Goal: Task Accomplishment & Management: Use online tool/utility

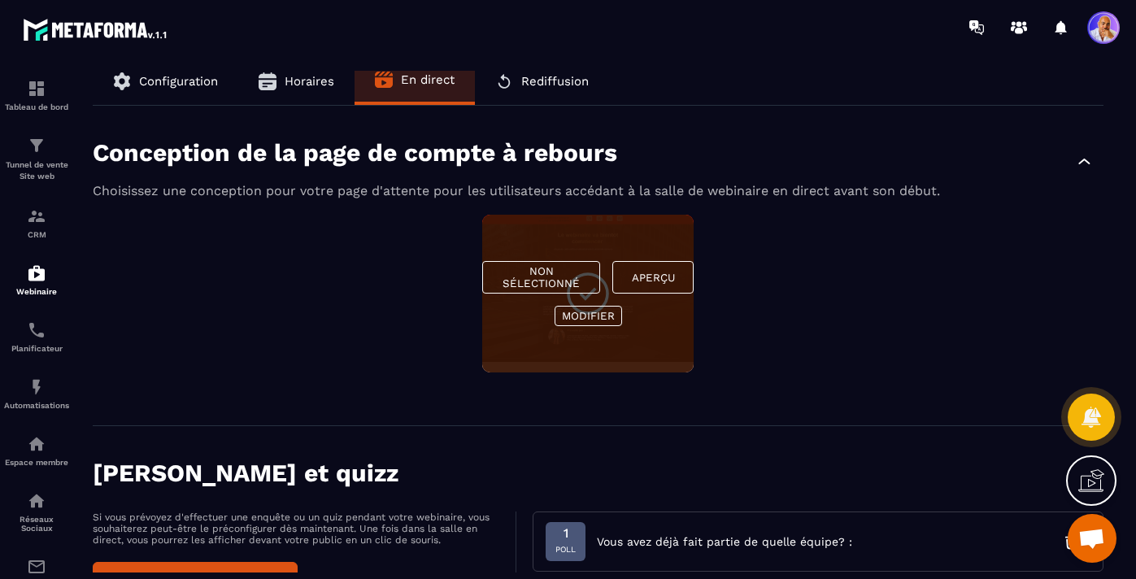
scroll to position [10, 0]
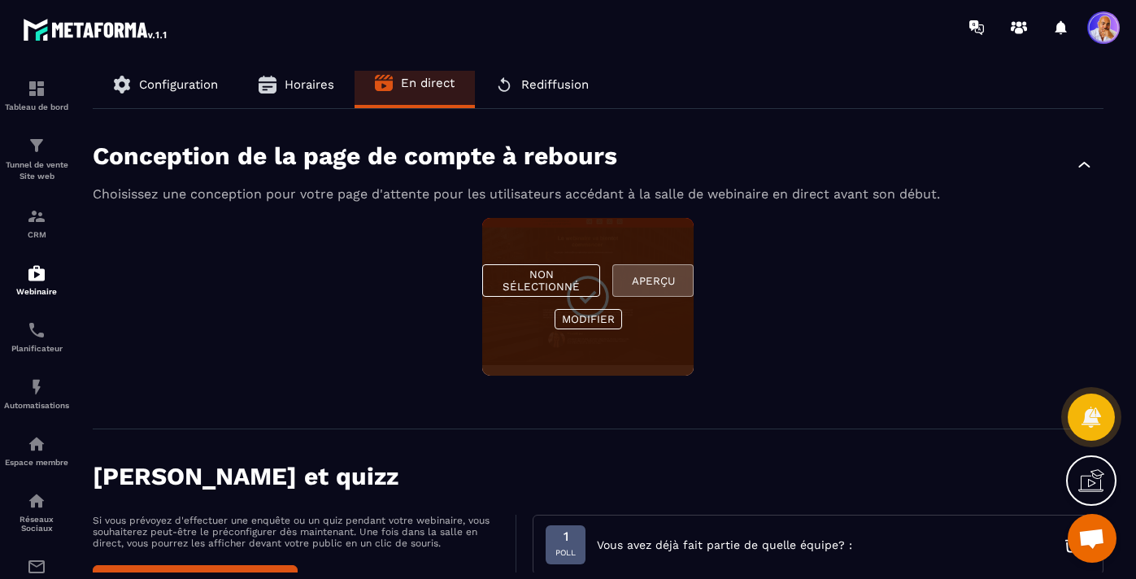
click at [652, 281] on button "Aperçu" at bounding box center [652, 280] width 81 height 33
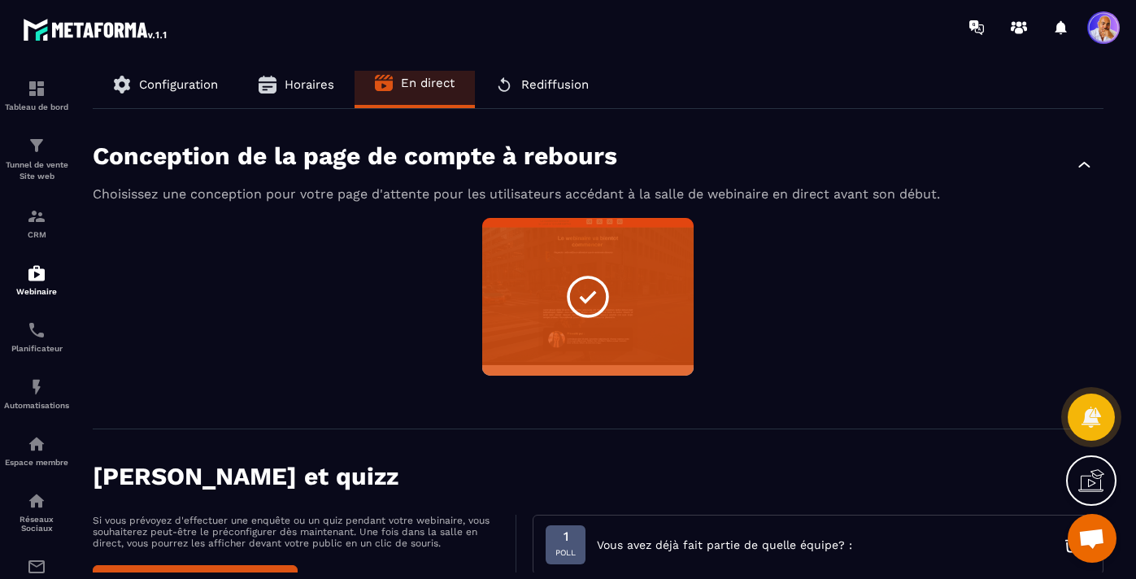
scroll to position [36, 0]
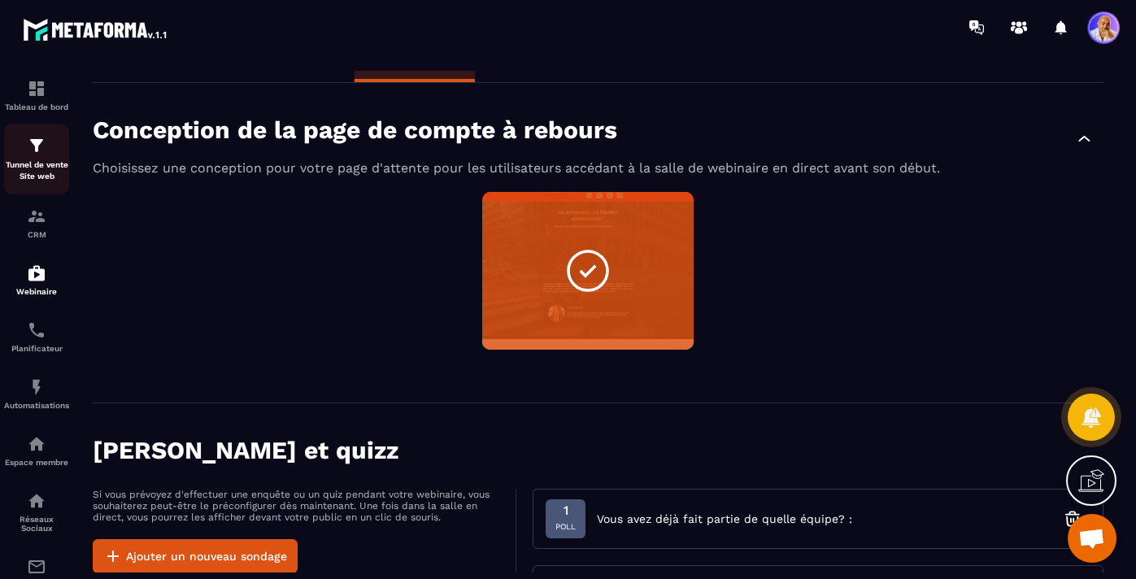
click at [44, 158] on div "Tunnel de vente Site web" at bounding box center [36, 159] width 65 height 46
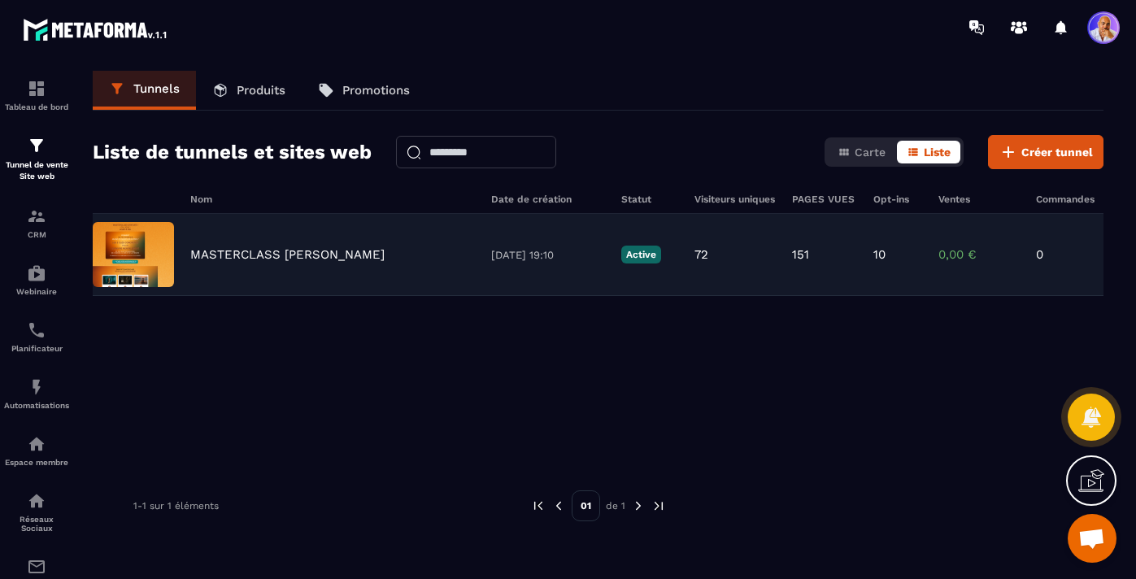
click at [259, 251] on p "MASTERCLASS JM DUPONT" at bounding box center [287, 254] width 194 height 15
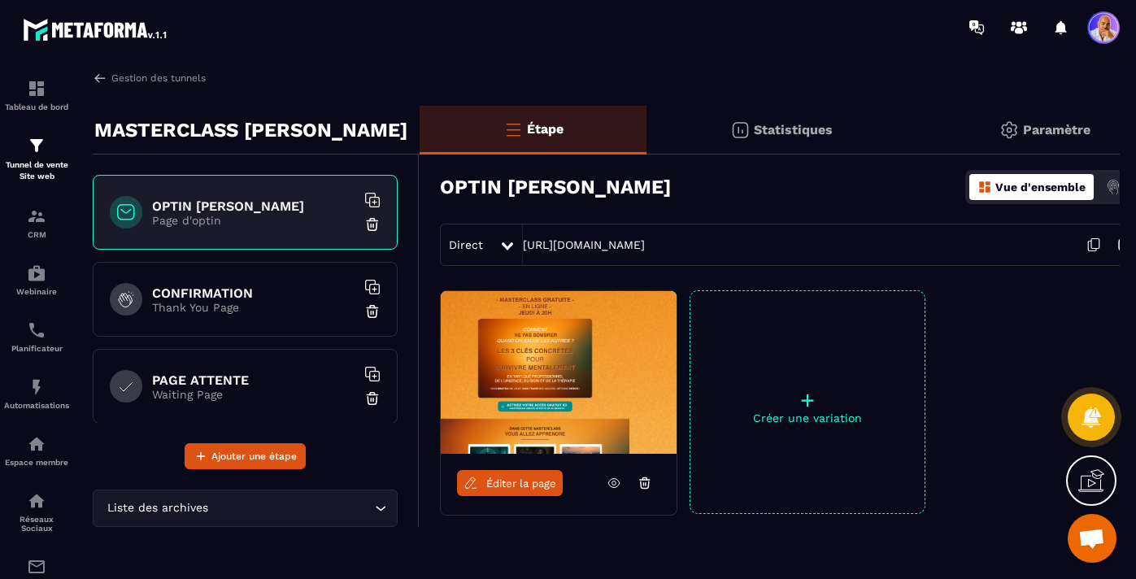
scroll to position [47, 0]
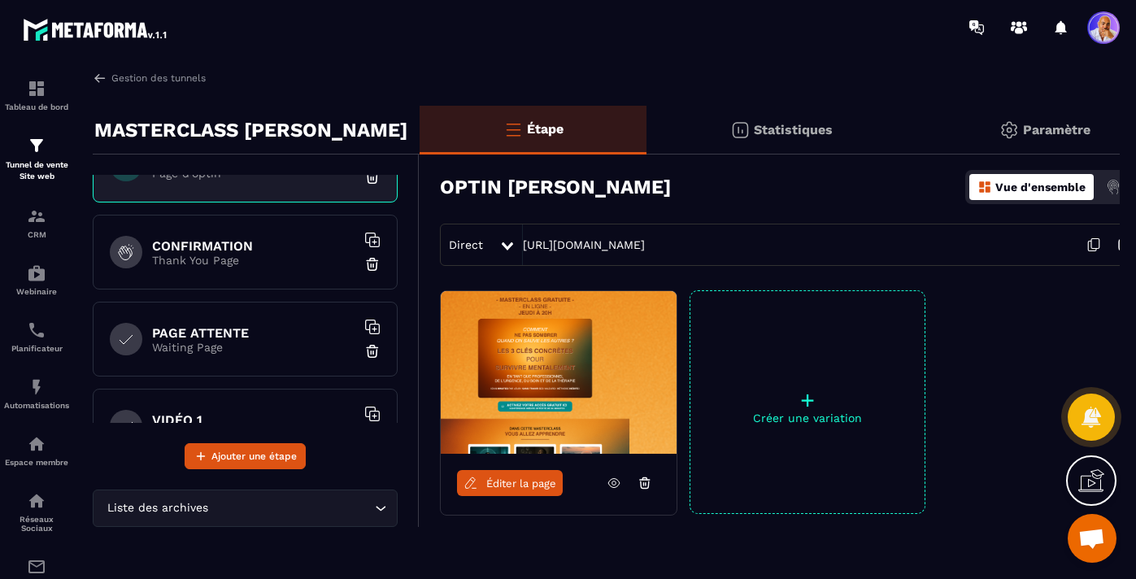
click at [277, 336] on h6 "PAGE ATTENTE" at bounding box center [253, 332] width 203 height 15
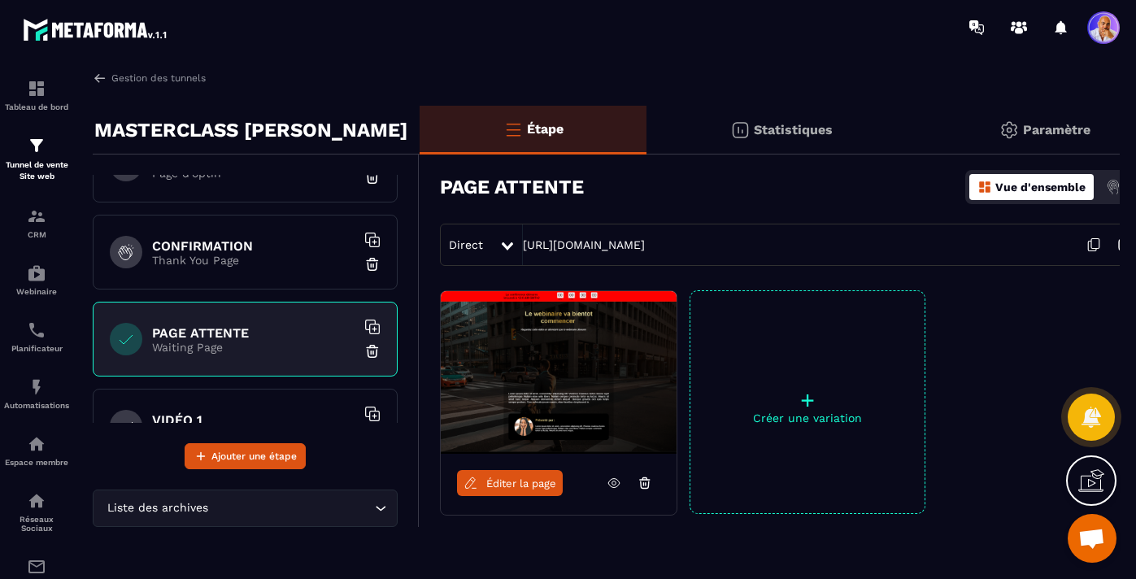
click at [508, 477] on span "Éditer la page" at bounding box center [521, 483] width 70 height 12
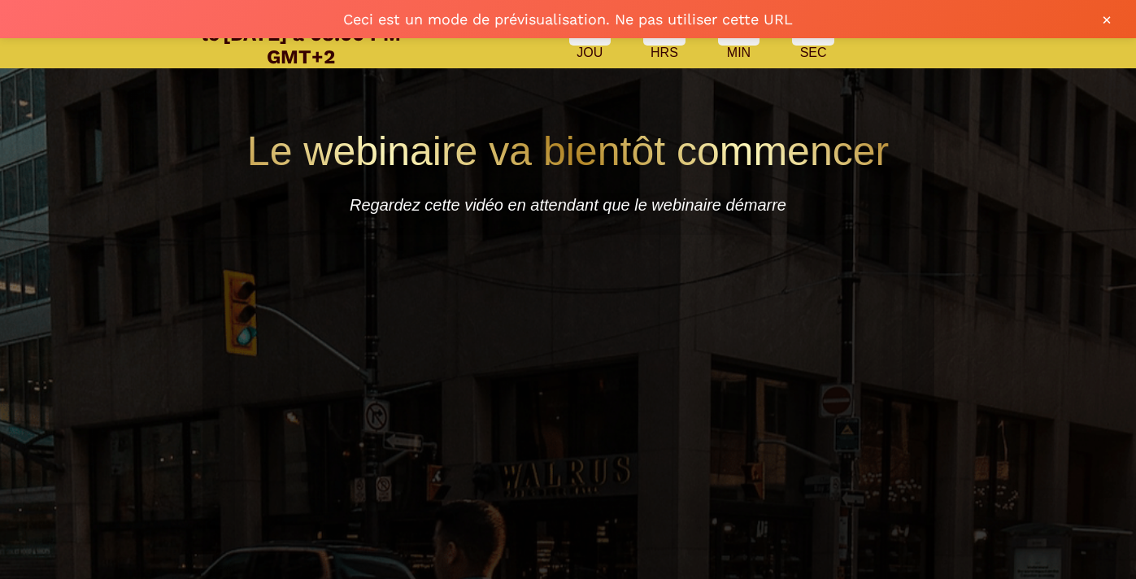
scroll to position [136, 0]
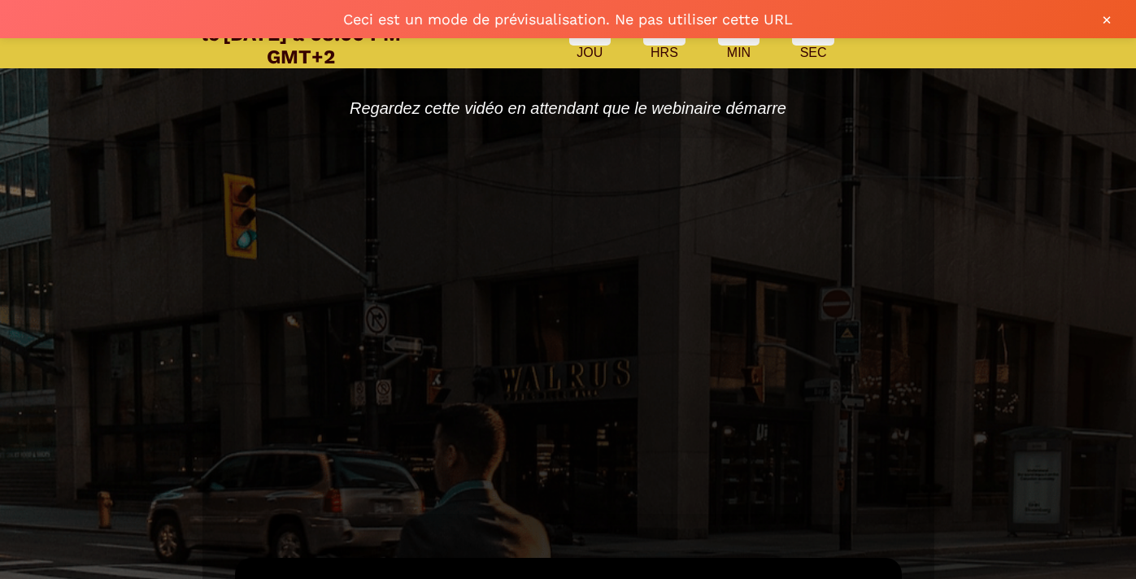
scroll to position [90, 0]
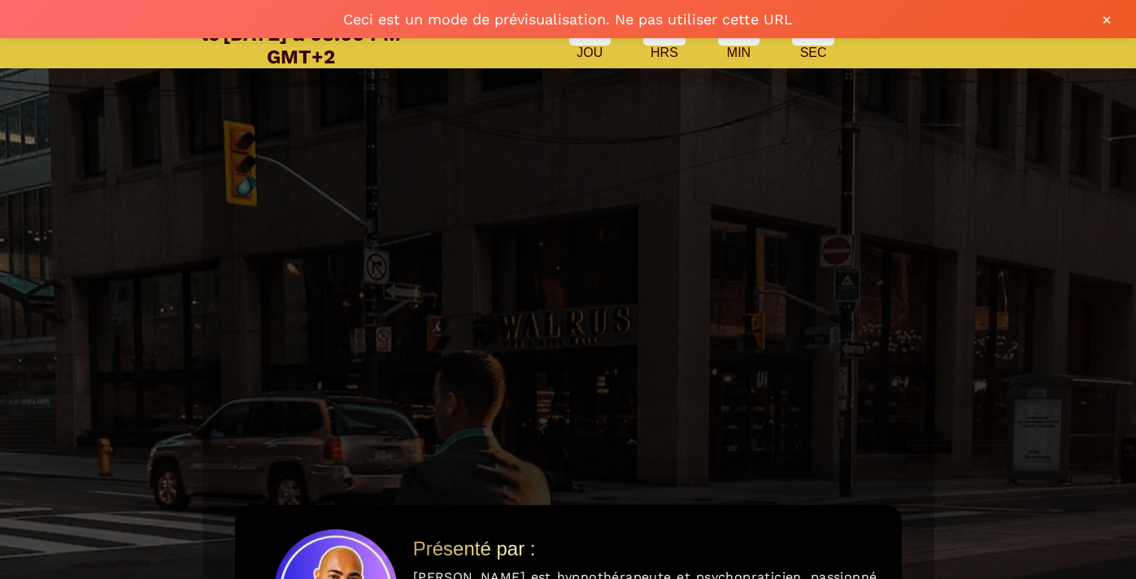
scroll to position [153, 0]
